Goal: Information Seeking & Learning: Find specific fact

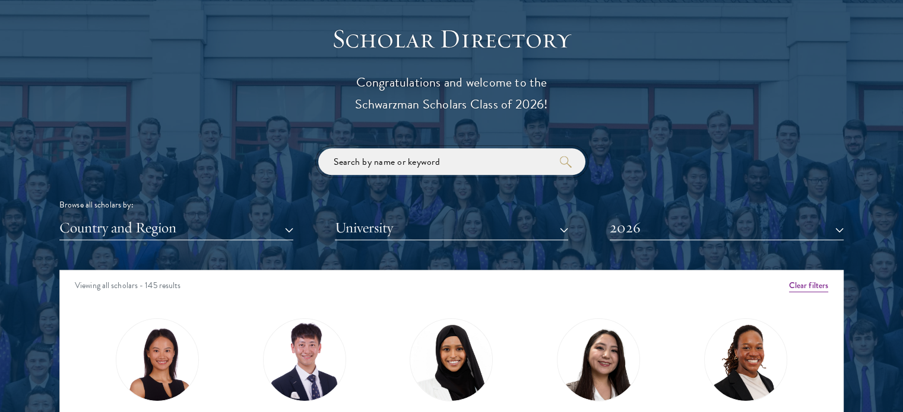
click at [506, 170] on input "search" at bounding box center [451, 161] width 267 height 27
click at [506, 165] on input "search" at bounding box center [451, 161] width 267 height 27
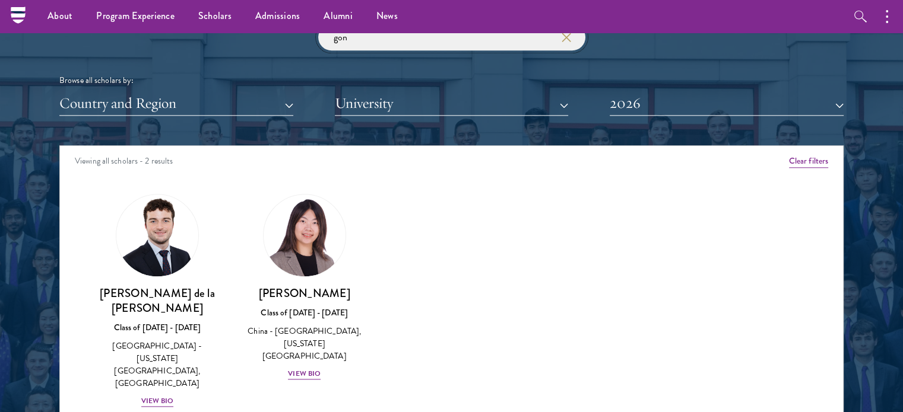
scroll to position [1424, 0]
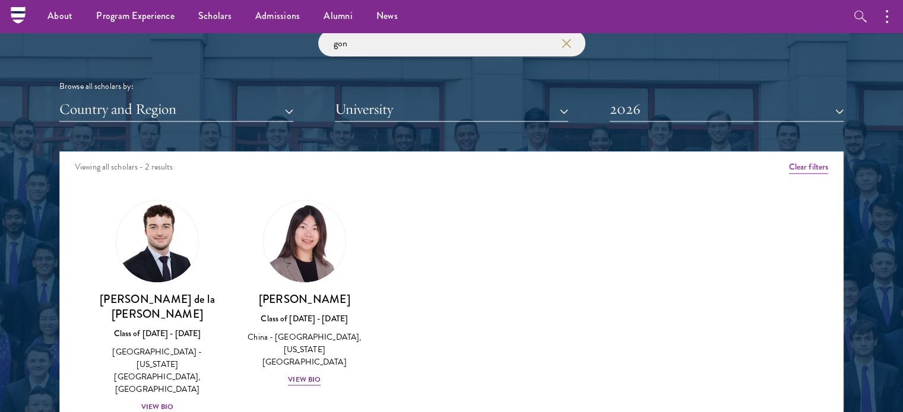
click at [367, 59] on div "gon Browse all scholars by: Country and Region All Countries and Regions [GEOGR…" at bounding box center [451, 76] width 784 height 92
drag, startPoint x: 338, startPoint y: 47, endPoint x: 299, endPoint y: 40, distance: 40.4
click at [299, 40] on div "gon Browse all scholars by: Country and Region All Countries and Regions [GEOGR…" at bounding box center [451, 76] width 784 height 92
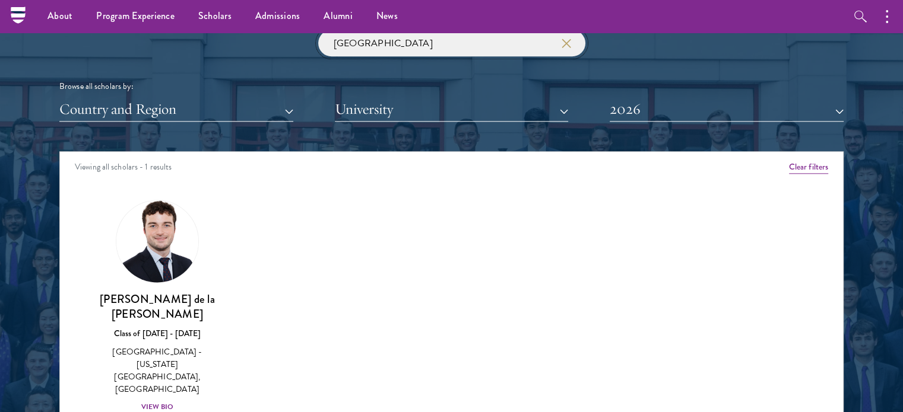
type input "[GEOGRAPHIC_DATA]"
click at [166, 232] on img at bounding box center [157, 241] width 90 height 90
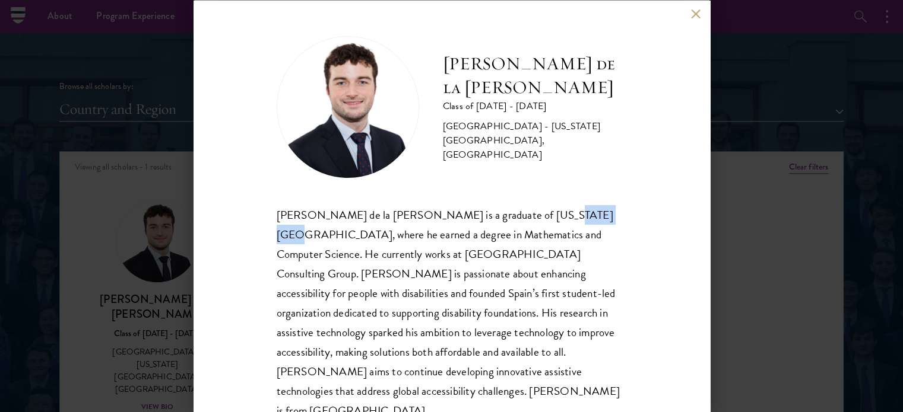
drag, startPoint x: 527, startPoint y: 212, endPoint x: 576, endPoint y: 211, distance: 49.3
click at [576, 211] on span "[PERSON_NAME] de la [PERSON_NAME] is a graduate of [US_STATE][GEOGRAPHIC_DATA],…" at bounding box center [448, 312] width 343 height 213
copy span "[GEOGRAPHIC_DATA]"
